Goal: Information Seeking & Learning: Learn about a topic

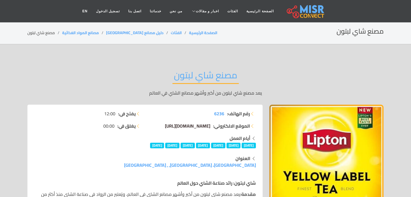
click at [201, 125] on span "[DOMAIN_NAME][URL]" at bounding box center [187, 126] width 45 height 8
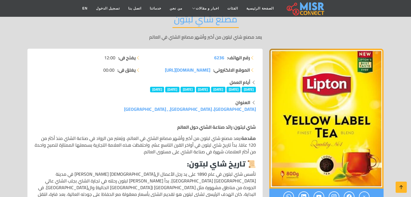
scroll to position [112, 0]
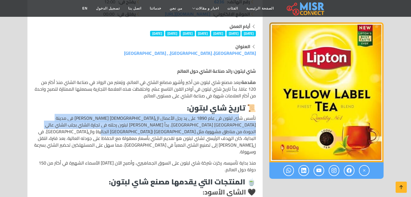
drag, startPoint x: 239, startPoint y: 114, endPoint x: 177, endPoint y: 129, distance: 64.4
click at [182, 129] on p "تأسس شاي لبتون في عام 1890 على يد رجل الأعمال ال[DEMOGRAPHIC_DATA] [PERSON_NAME…" at bounding box center [145, 135] width 222 height 40
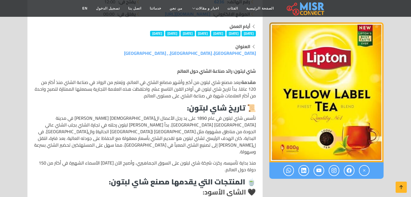
click at [156, 131] on p "تأسس شاي لبتون في عام 1890 على يد رجل الأعمال ال[DEMOGRAPHIC_DATA] [PERSON_NAME…" at bounding box center [145, 135] width 222 height 40
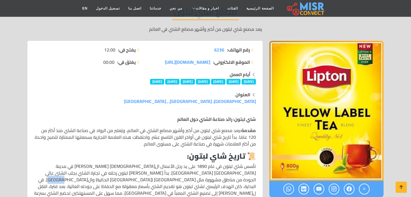
scroll to position [56, 0]
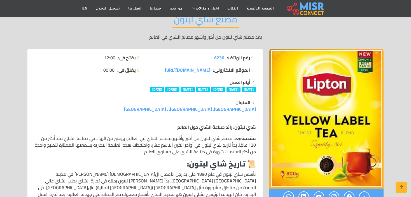
click at [229, 135] on p "مقدمة: يعد مصنع شاي لبتون من أكبر وأشهر مصانع الشاي في العالم، ويُعتبر من الروا…" at bounding box center [145, 145] width 222 height 20
click at [138, 153] on p "مقدمة: يعد مصنع شاي لبتون من أكبر وأشهر مصانع الشاي في العالم، ويُعتبر من الروا…" at bounding box center [145, 145] width 222 height 20
click at [241, 140] on strong "مقدمة:" at bounding box center [248, 138] width 16 height 8
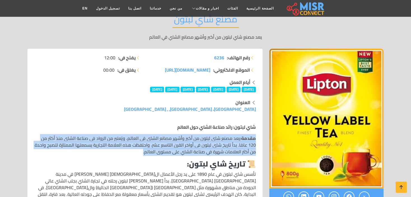
click at [241, 140] on strong "مقدمة:" at bounding box center [248, 138] width 16 height 8
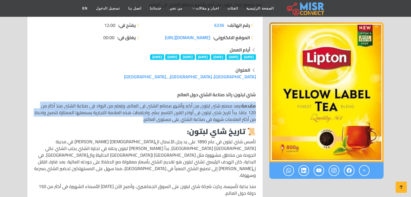
scroll to position [0, 0]
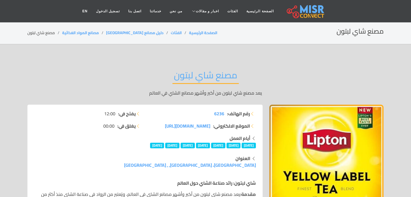
click at [121, 82] on div "مصنع شاي لبتون يعد مصنع شاي لبتون من أكبر وأشهر مصانع الشاي في العالم" at bounding box center [205, 82] width 356 height 43
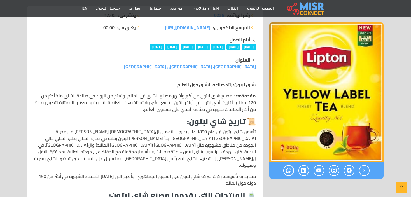
scroll to position [112, 0]
